Goal: Complete application form

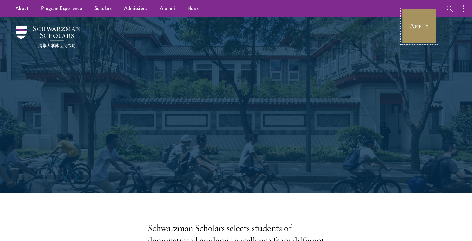
click at [416, 29] on link "Apply" at bounding box center [419, 25] width 35 height 35
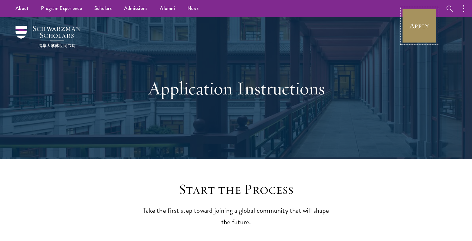
click at [417, 28] on link "Apply" at bounding box center [419, 25] width 35 height 35
